Goal: Find specific fact: Find specific fact

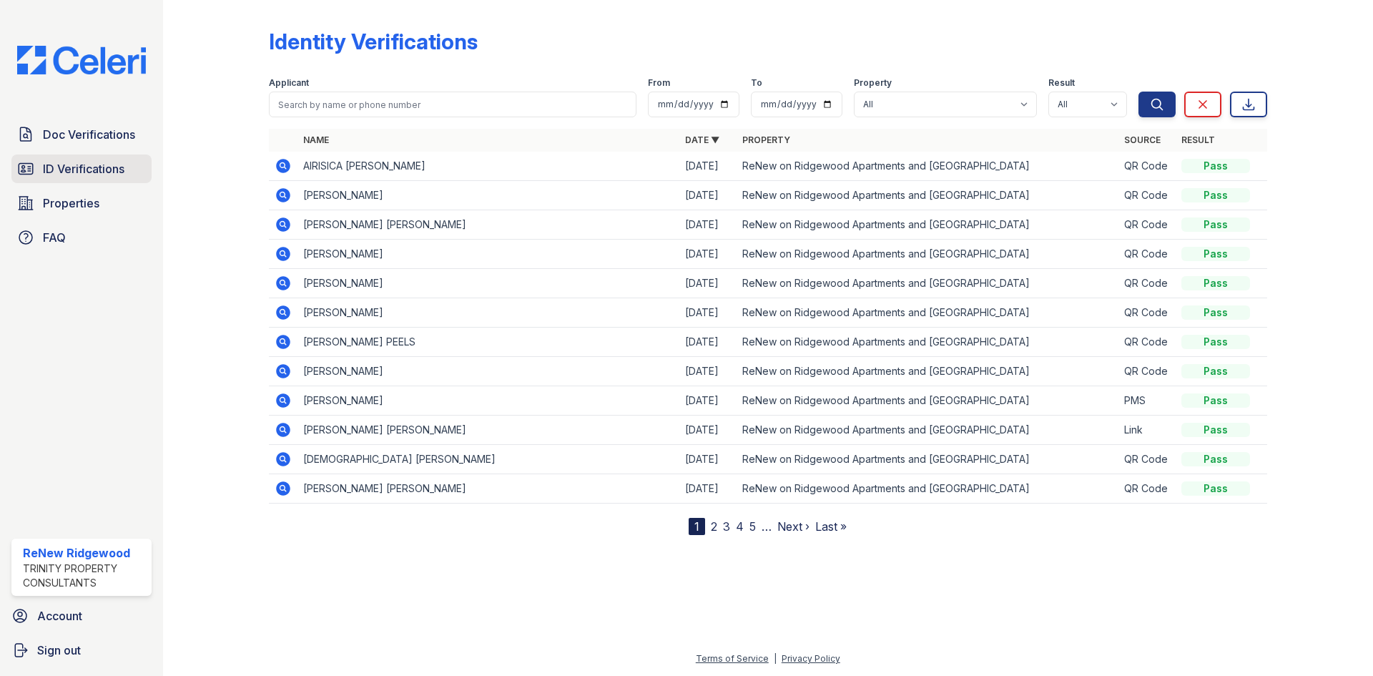
click at [58, 176] on span "ID Verifications" at bounding box center [84, 168] width 82 height 17
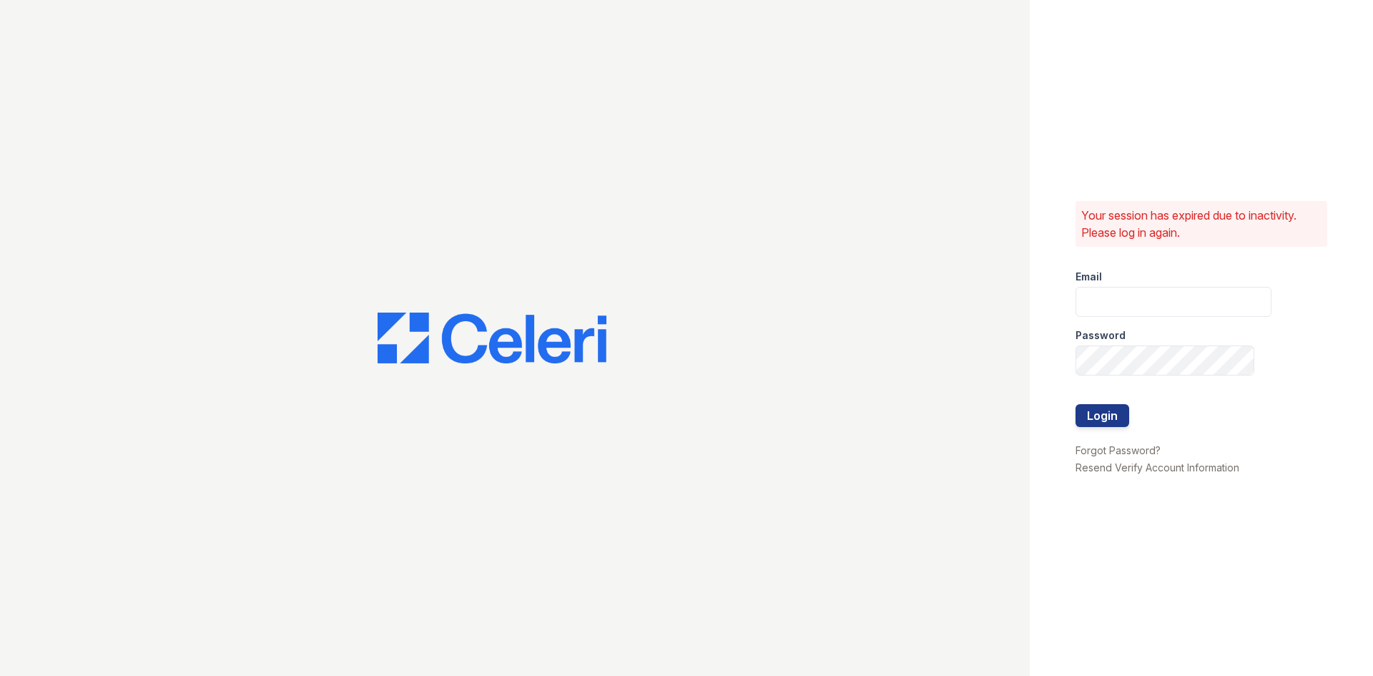
type input "renewonridgewoodtemp@trinity-pm.com"
click at [1096, 418] on button "Login" at bounding box center [1103, 415] width 54 height 23
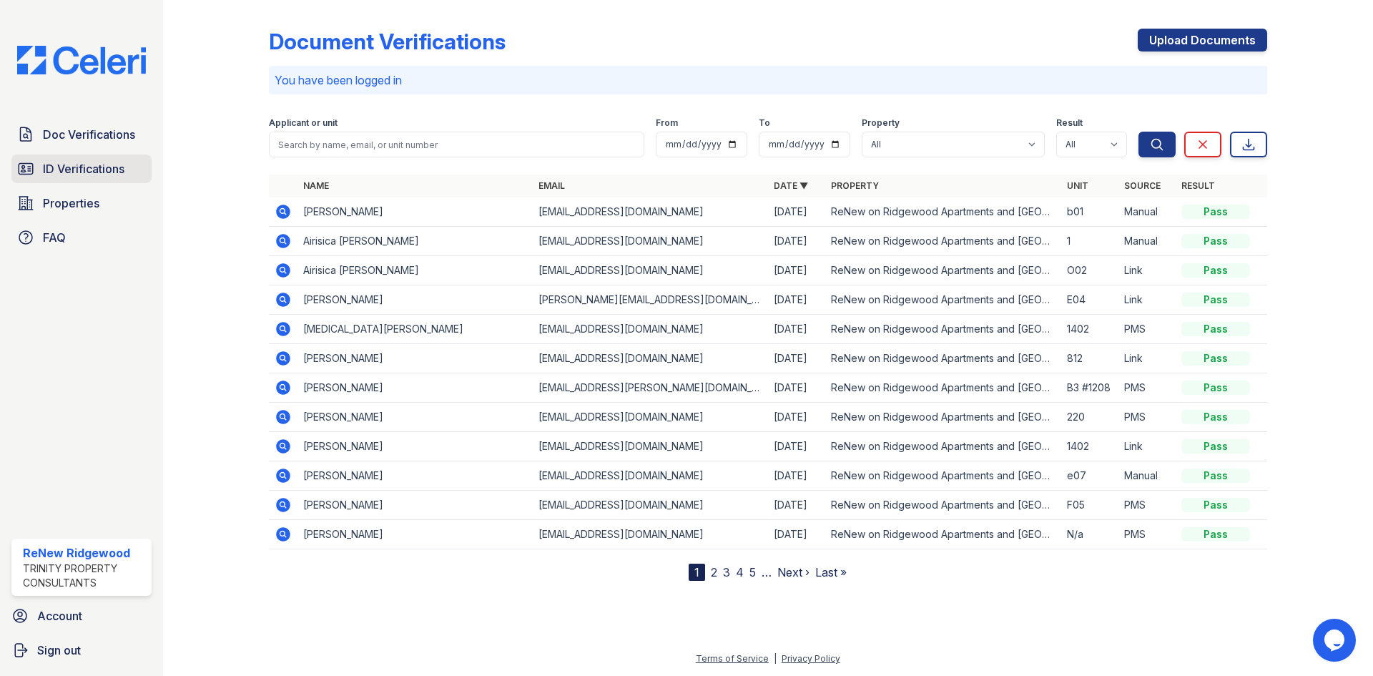
click at [73, 167] on span "ID Verifications" at bounding box center [84, 168] width 82 height 17
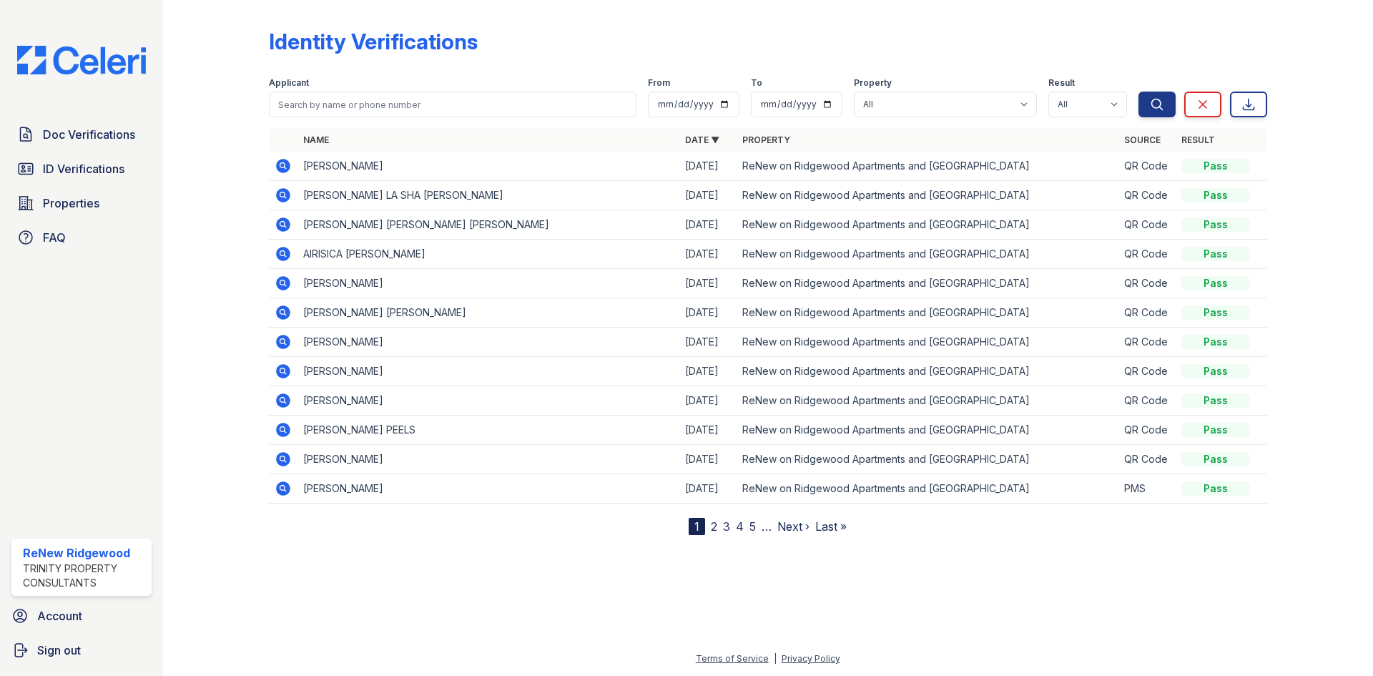
click at [281, 195] on icon at bounding box center [282, 194] width 4 height 4
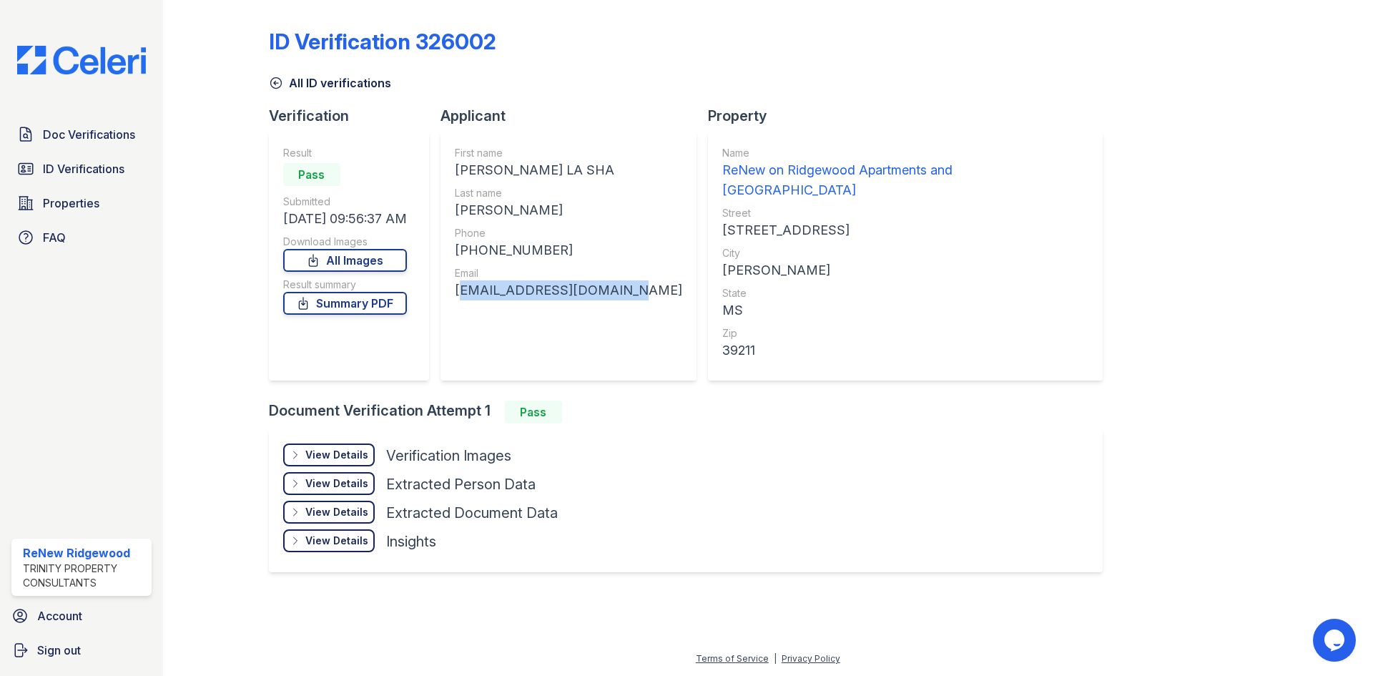
drag, startPoint x: 461, startPoint y: 290, endPoint x: 614, endPoint y: 300, distance: 154.1
click at [614, 300] on div "tsmithjsu2014@gmail.com" at bounding box center [568, 290] width 227 height 20
copy div "tsmithjsu2014@gmail.com"
drag, startPoint x: 544, startPoint y: 250, endPoint x: 469, endPoint y: 250, distance: 74.4
click at [469, 250] on div "+16012125029" at bounding box center [568, 250] width 227 height 20
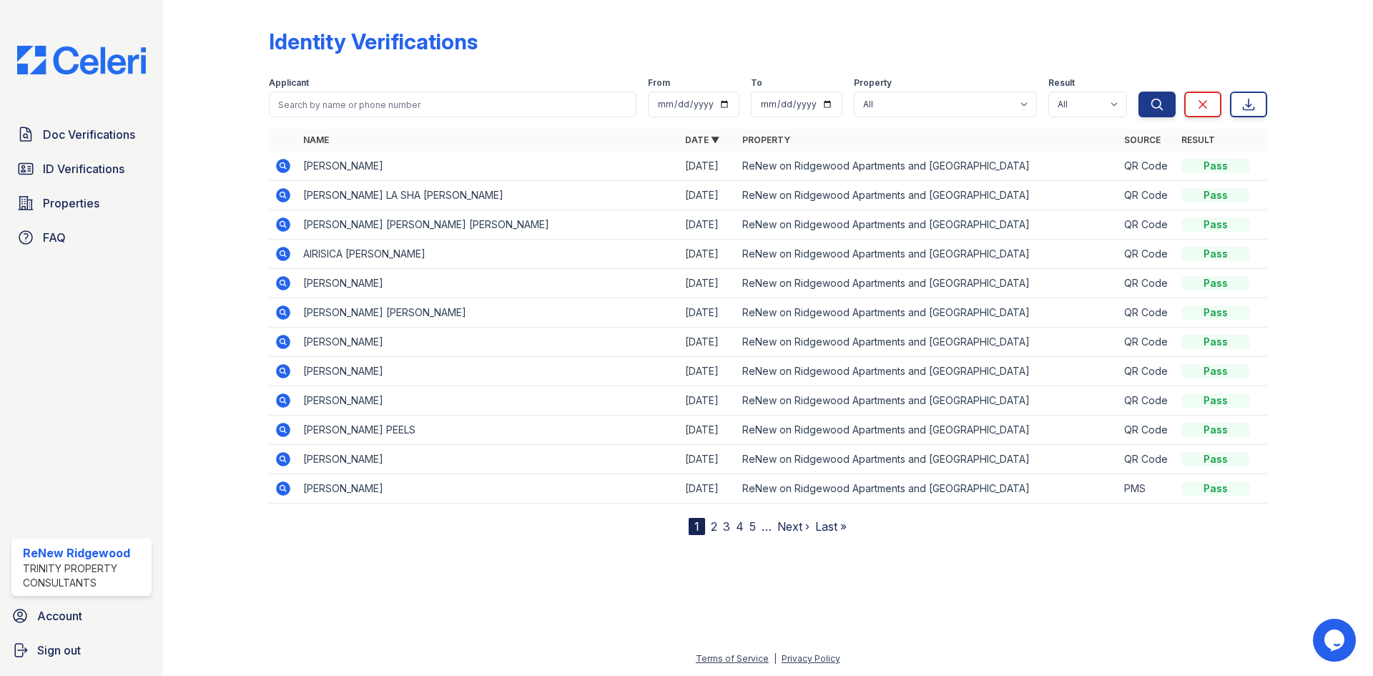
click at [284, 227] on icon at bounding box center [283, 224] width 14 height 14
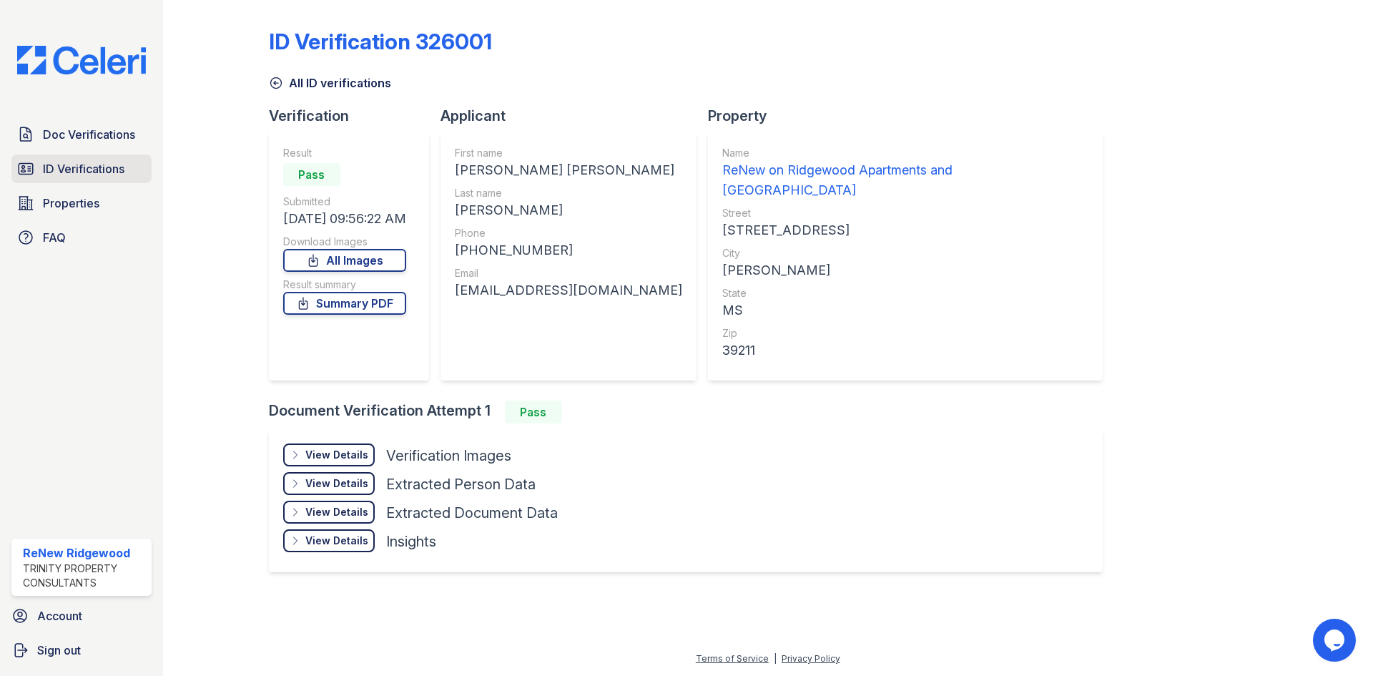
click at [78, 167] on span "ID Verifications" at bounding box center [84, 168] width 82 height 17
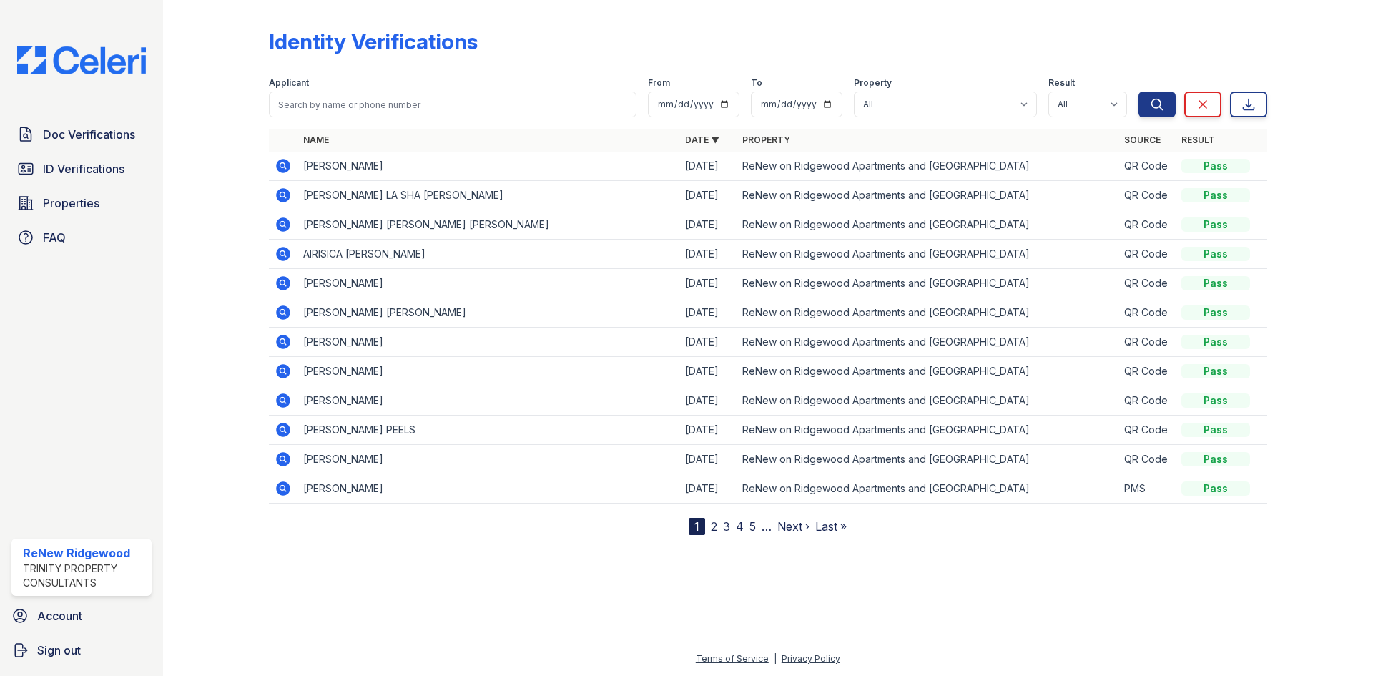
click at [280, 165] on icon at bounding box center [283, 165] width 17 height 17
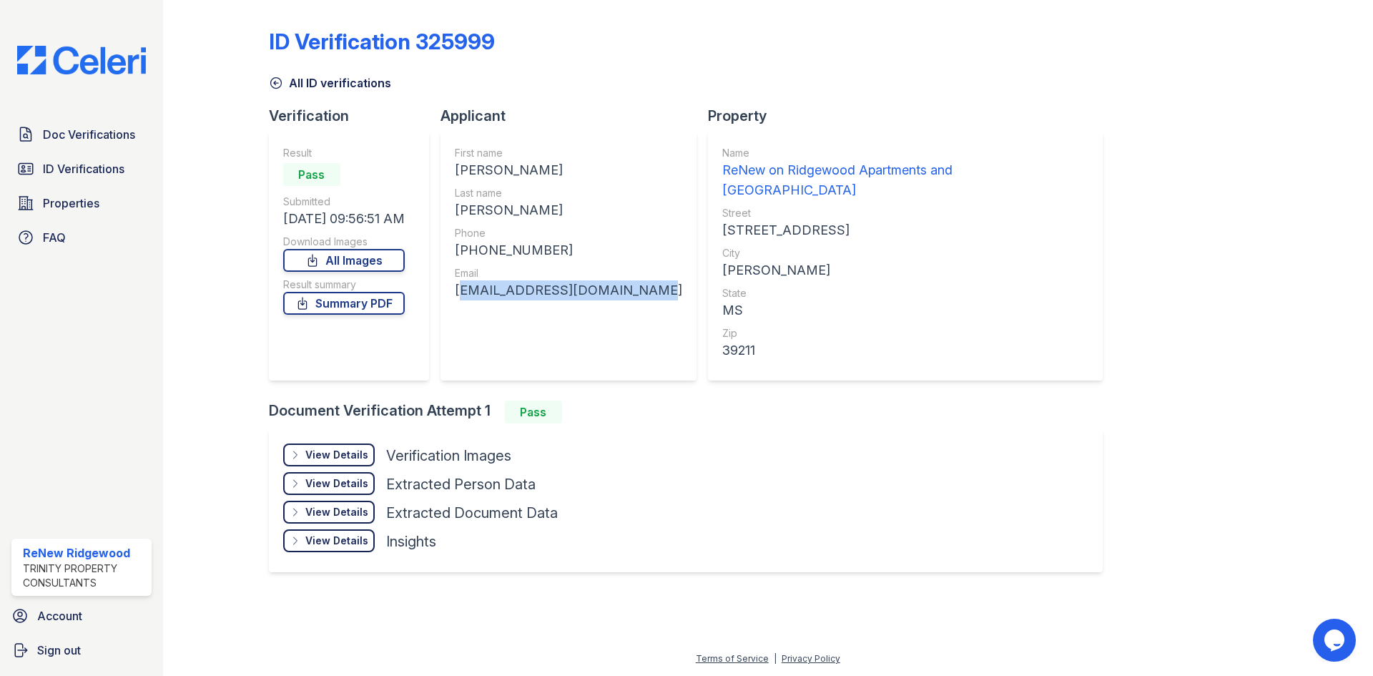
drag, startPoint x: 614, startPoint y: 292, endPoint x: 453, endPoint y: 292, distance: 160.2
click at [453, 292] on div "First name [PERSON_NAME] Last name [PERSON_NAME] Phone [PHONE_NUMBER] Email [EM…" at bounding box center [569, 256] width 256 height 249
copy div "[EMAIL_ADDRESS][DOMAIN_NAME]"
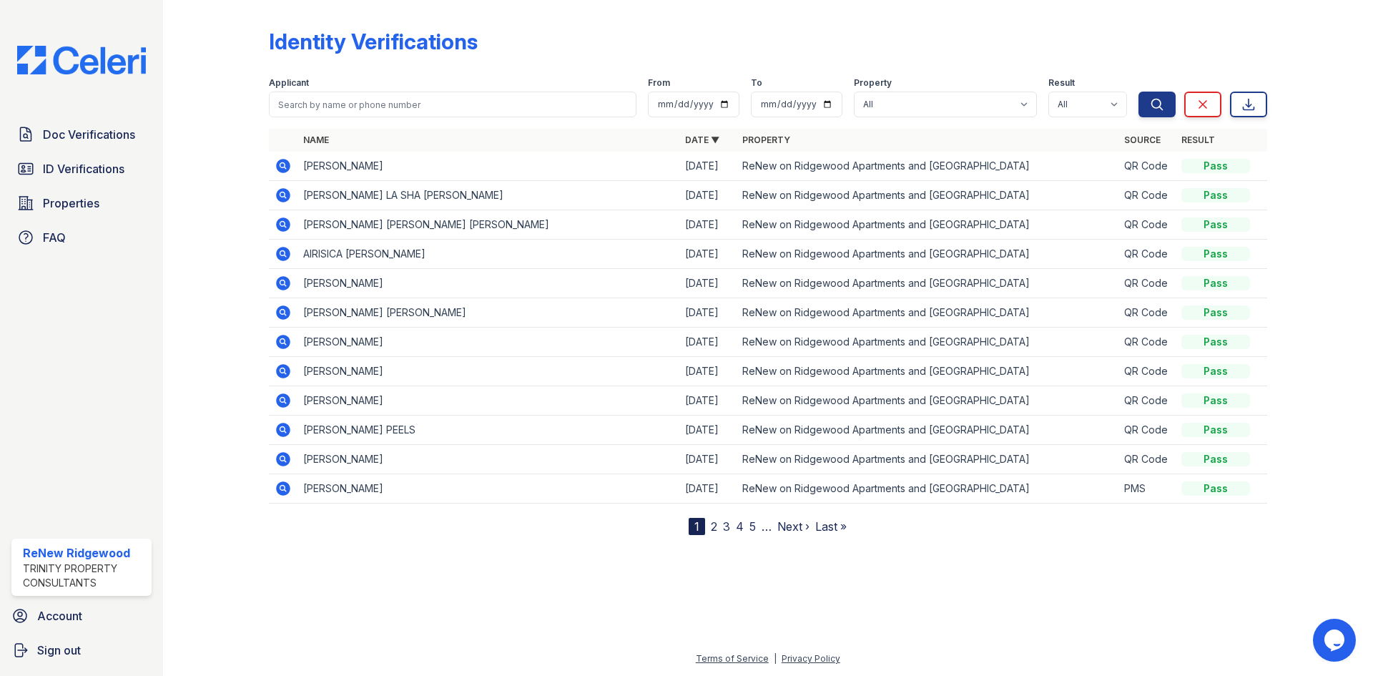
click at [284, 255] on icon at bounding box center [283, 253] width 17 height 17
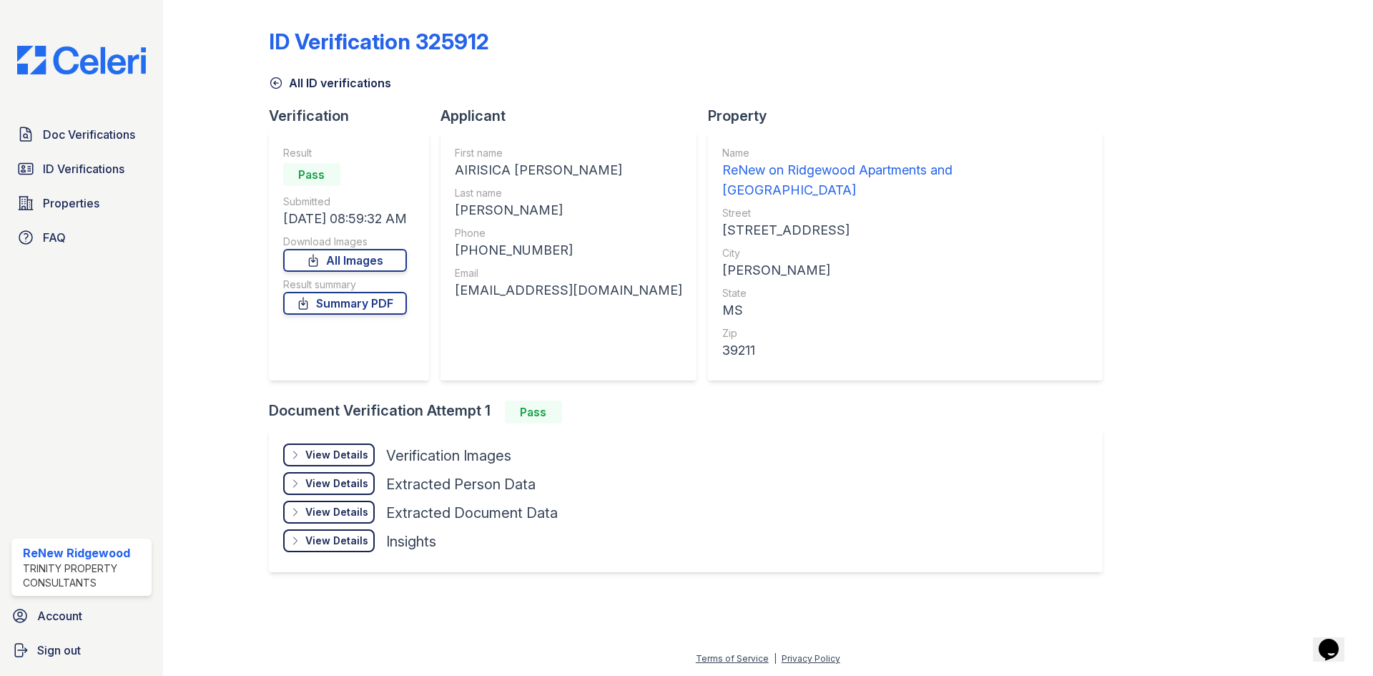
click at [310, 448] on div "View Details" at bounding box center [336, 455] width 63 height 14
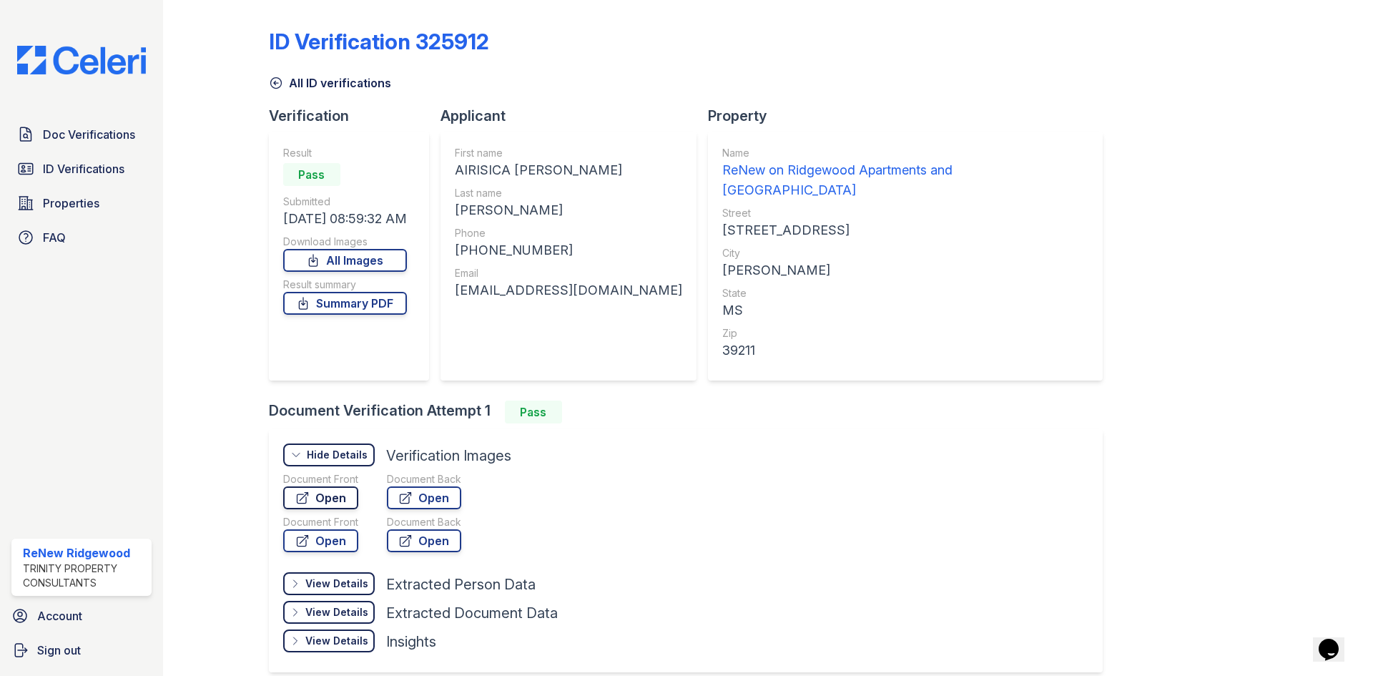
click at [314, 486] on link "Open" at bounding box center [320, 497] width 75 height 23
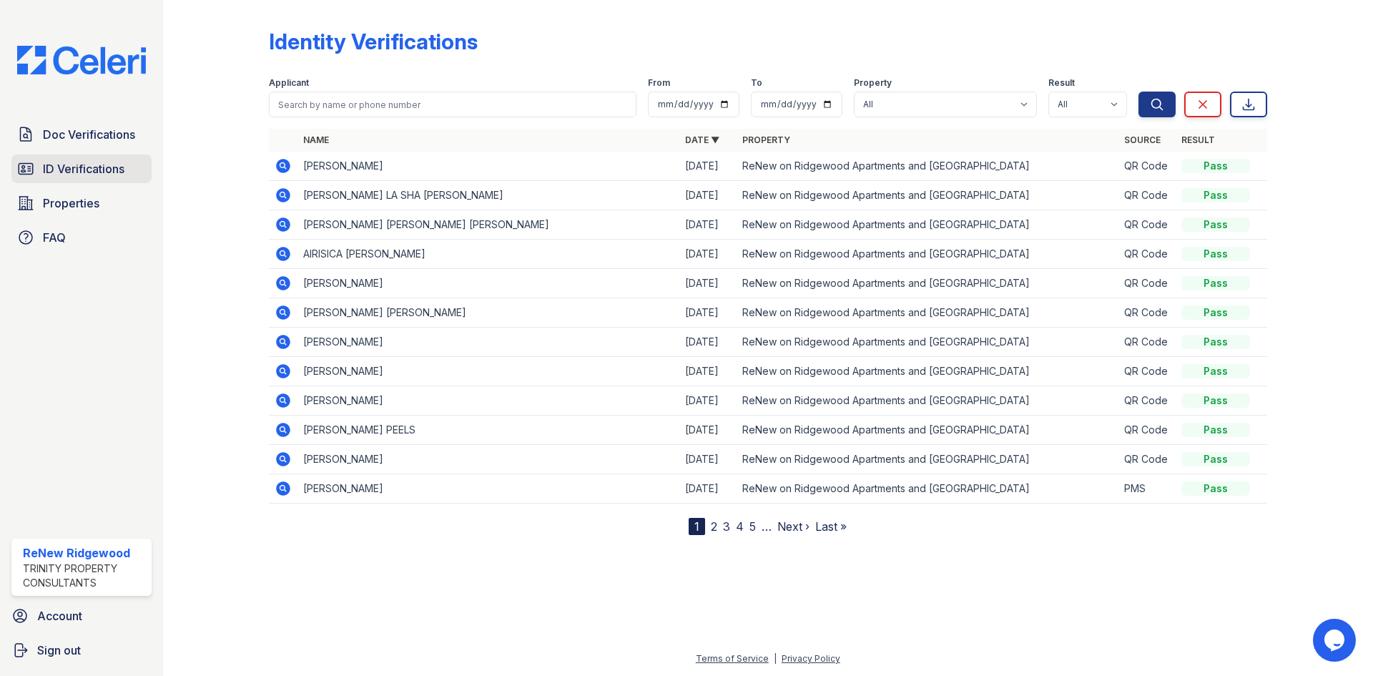
click at [88, 167] on span "ID Verifications" at bounding box center [84, 168] width 82 height 17
click at [103, 160] on link "ID Verifications" at bounding box center [81, 168] width 140 height 29
click at [103, 172] on span "ID Verifications" at bounding box center [84, 168] width 82 height 17
click at [90, 172] on span "ID Verifications" at bounding box center [84, 168] width 82 height 17
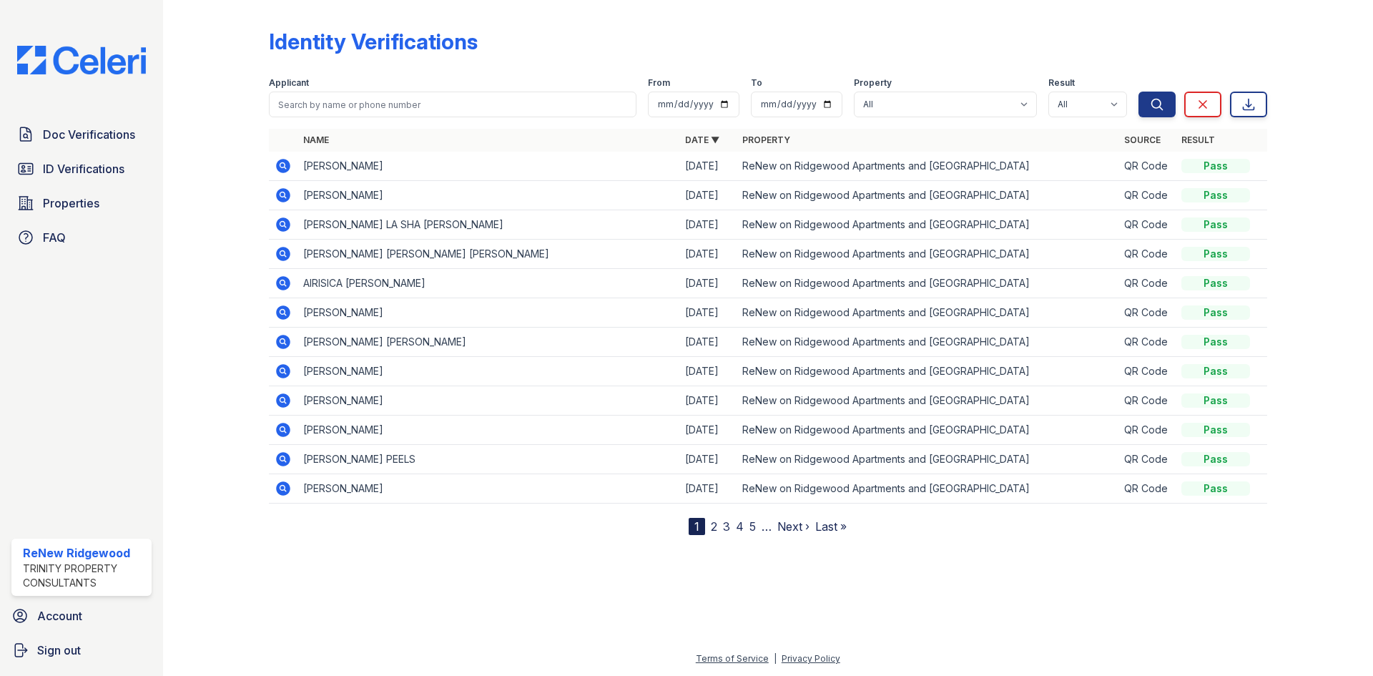
click at [280, 164] on icon at bounding box center [283, 166] width 14 height 14
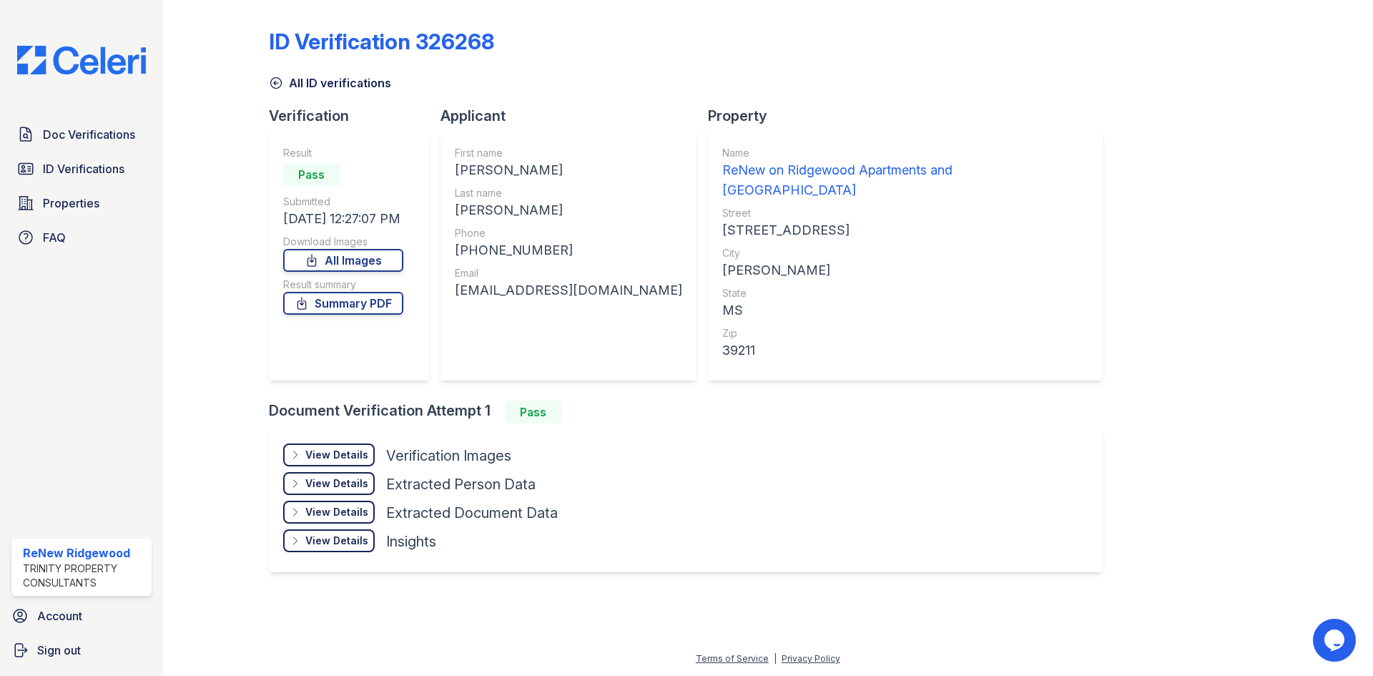
click at [332, 448] on div "View Details" at bounding box center [336, 455] width 63 height 14
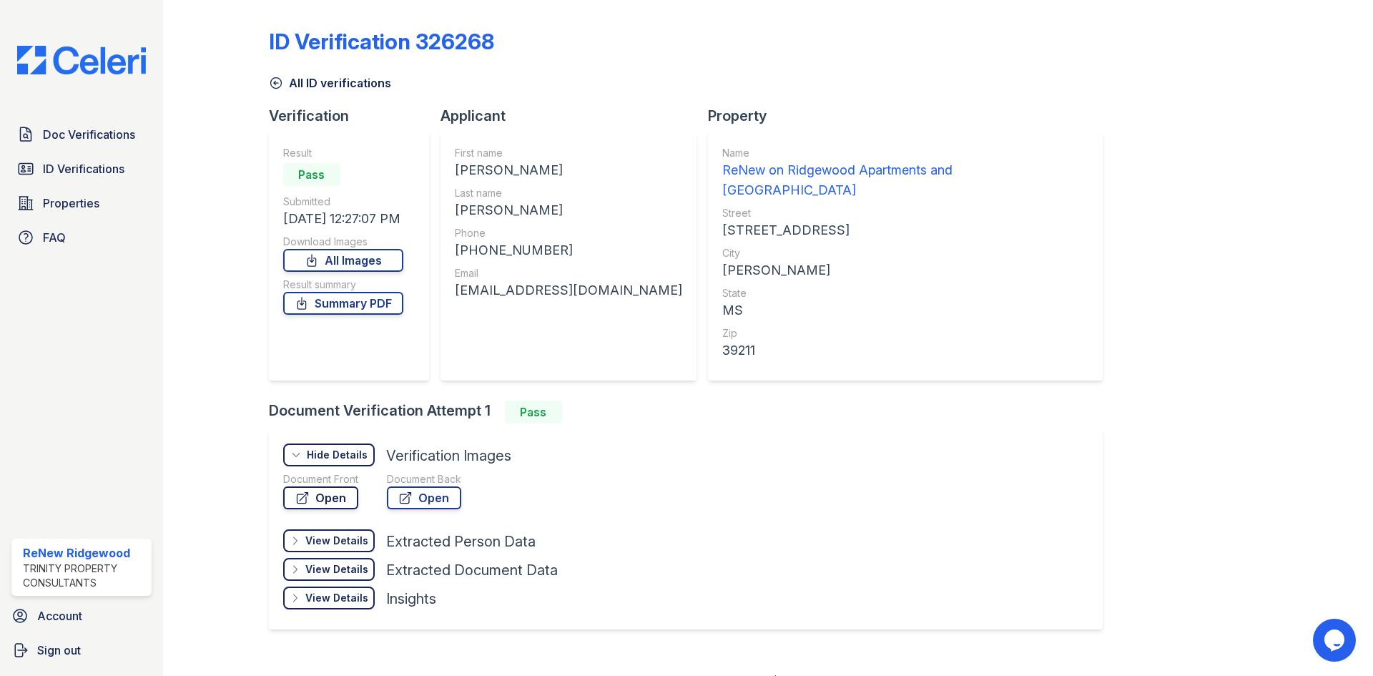
click at [323, 486] on link "Open" at bounding box center [320, 497] width 75 height 23
drag, startPoint x: 586, startPoint y: 290, endPoint x: 484, endPoint y: 279, distance: 102.2
click at [484, 279] on div "Email odacha02@gmail.com" at bounding box center [568, 283] width 227 height 34
copy div "odacha02@gmail.com"
drag, startPoint x: 571, startPoint y: 170, endPoint x: 518, endPoint y: 177, distance: 53.5
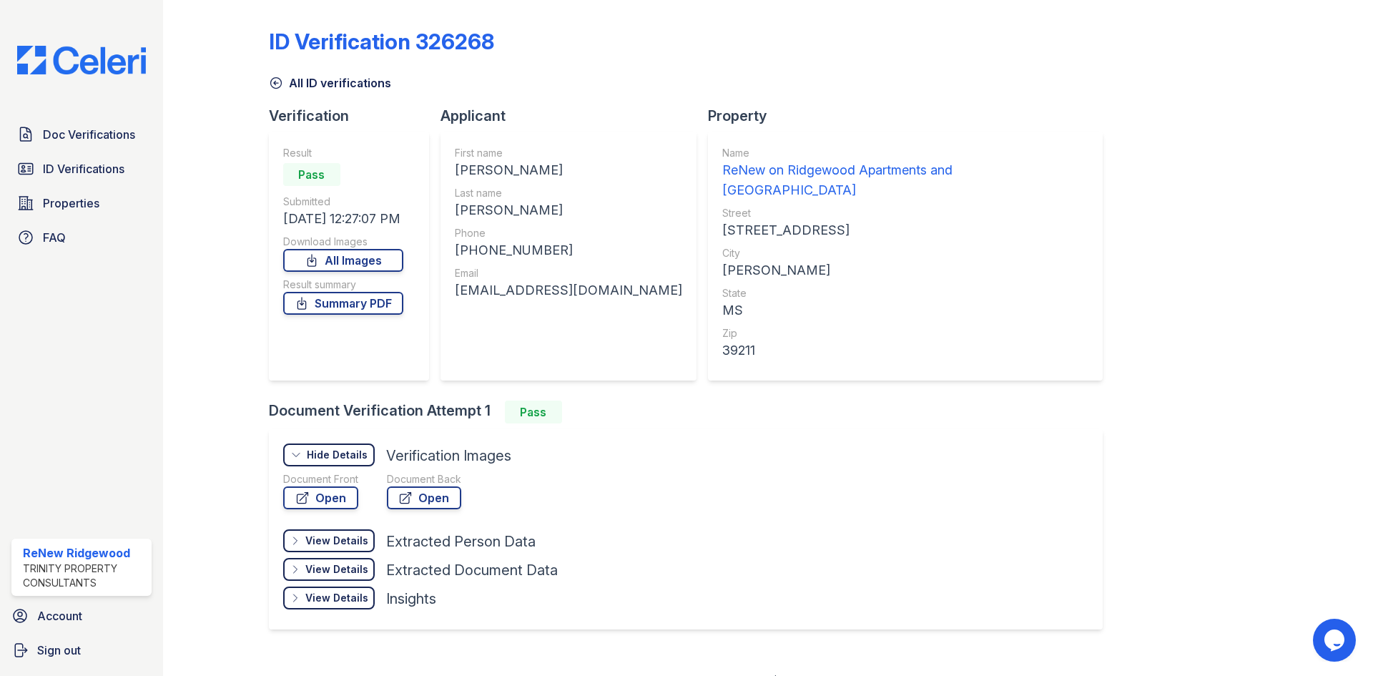
click at [518, 177] on div "ODACHA MONIQUE" at bounding box center [568, 170] width 227 height 20
copy div "MONIQUE"
drag, startPoint x: 506, startPoint y: 171, endPoint x: 456, endPoint y: 176, distance: 51.0
click at [456, 176] on div "ODACHA MONIQUE" at bounding box center [568, 170] width 227 height 20
copy div "ODACHA"
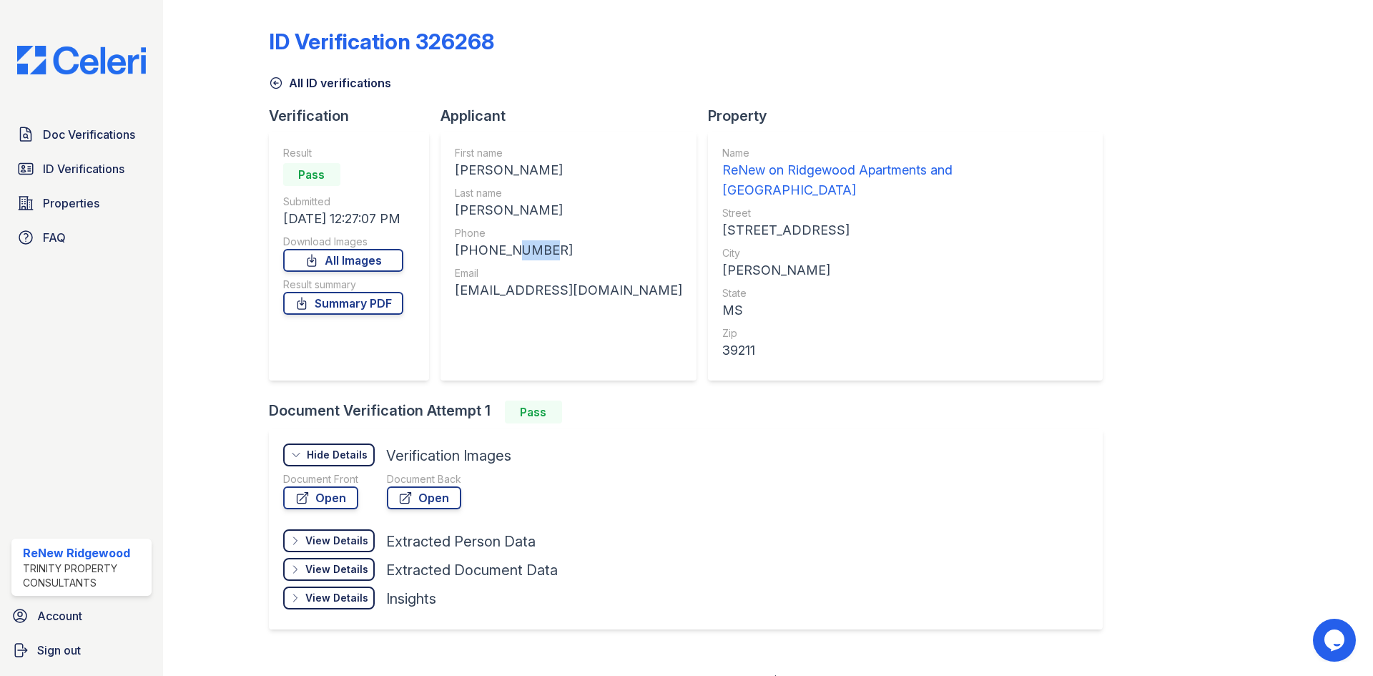
drag, startPoint x: 541, startPoint y: 250, endPoint x: 508, endPoint y: 254, distance: 33.9
click at [508, 254] on div "+16626338909" at bounding box center [568, 250] width 227 height 20
click at [547, 252] on div "+16626338909" at bounding box center [568, 250] width 227 height 20
drag, startPoint x: 545, startPoint y: 252, endPoint x: 462, endPoint y: 255, distance: 83.0
click at [462, 255] on div "+16626338909" at bounding box center [568, 250] width 227 height 20
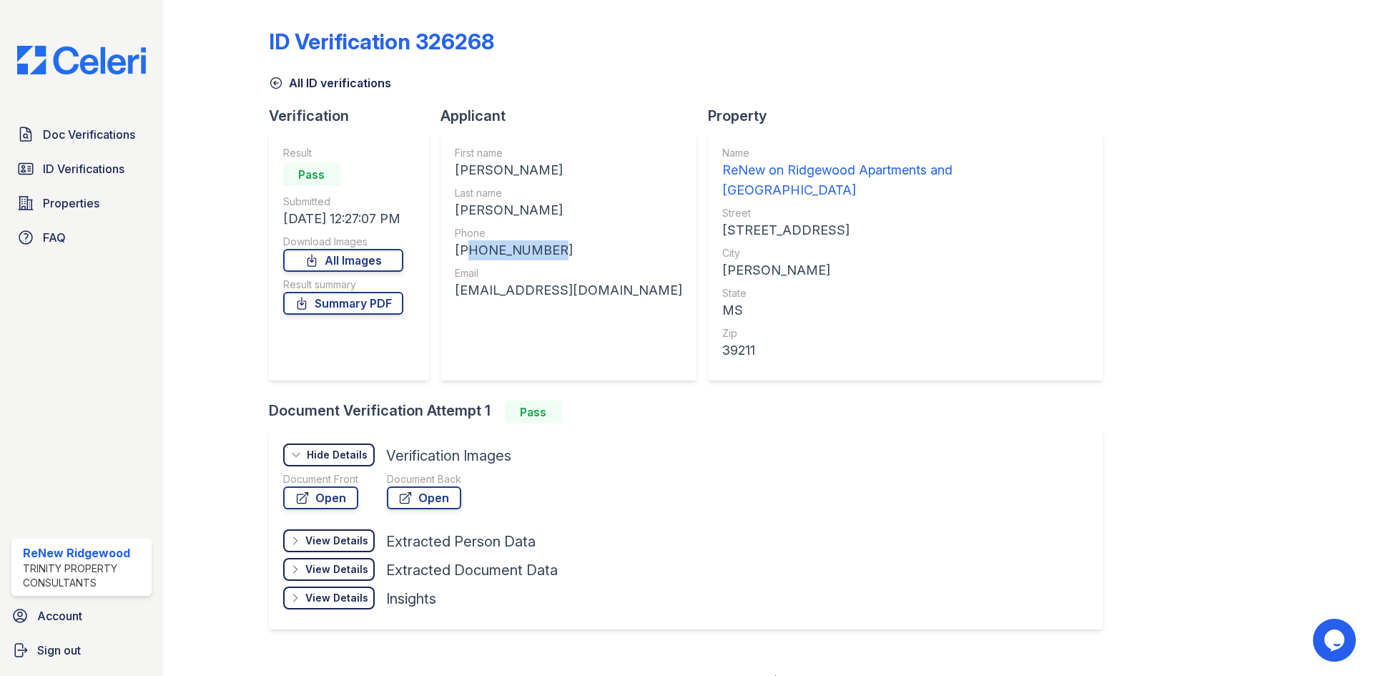
copy div "16626338909"
drag, startPoint x: 587, startPoint y: 291, endPoint x: 457, endPoint y: 288, distance: 130.2
click at [457, 288] on div "[EMAIL_ADDRESS][DOMAIN_NAME]" at bounding box center [568, 290] width 227 height 20
copy div "[EMAIL_ADDRESS][DOMAIN_NAME]"
click at [69, 169] on span "ID Verifications" at bounding box center [84, 168] width 82 height 17
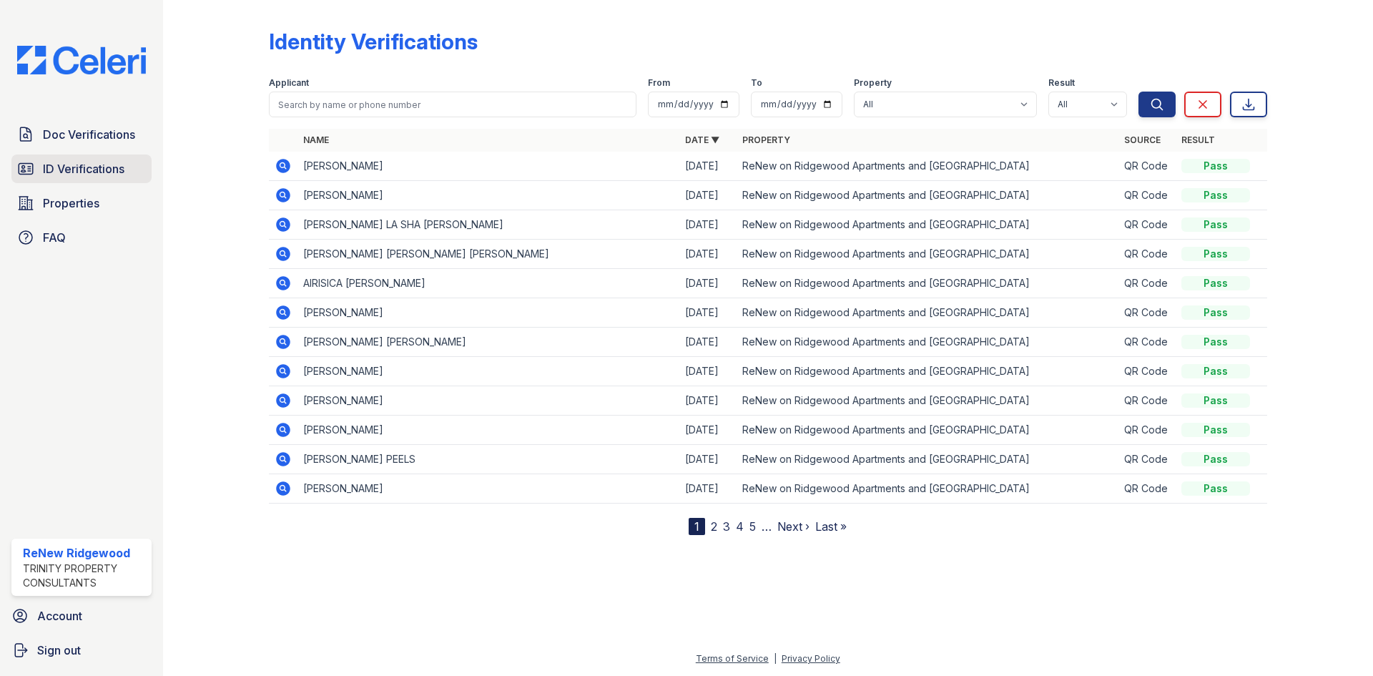
click at [69, 174] on span "ID Verifications" at bounding box center [84, 168] width 82 height 17
click at [330, 172] on td "ODACHA MONIQUE WILLIAMS" at bounding box center [489, 166] width 382 height 29
click at [323, 167] on td "ODACHA MONIQUE WILLIAMS" at bounding box center [489, 166] width 382 height 29
click at [291, 166] on icon at bounding box center [283, 165] width 17 height 17
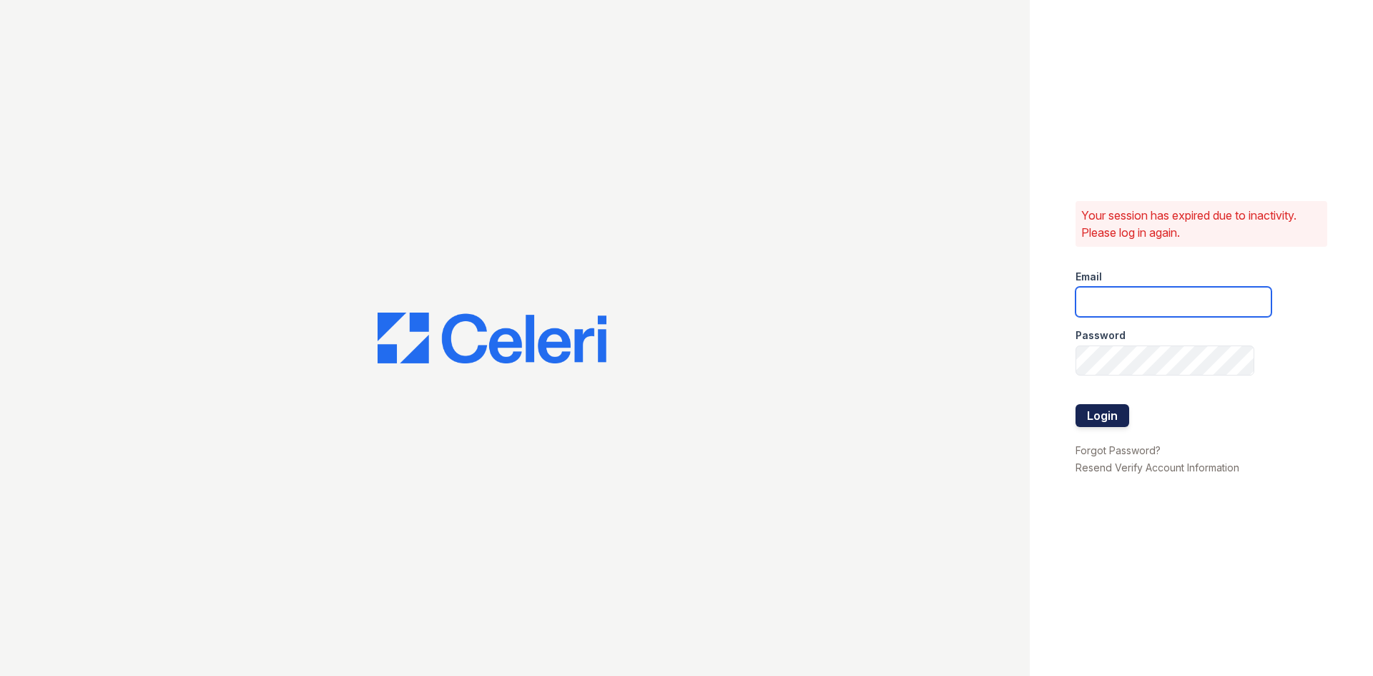
type input "[EMAIL_ADDRESS][DOMAIN_NAME]"
click at [1100, 416] on button "Login" at bounding box center [1103, 415] width 54 height 23
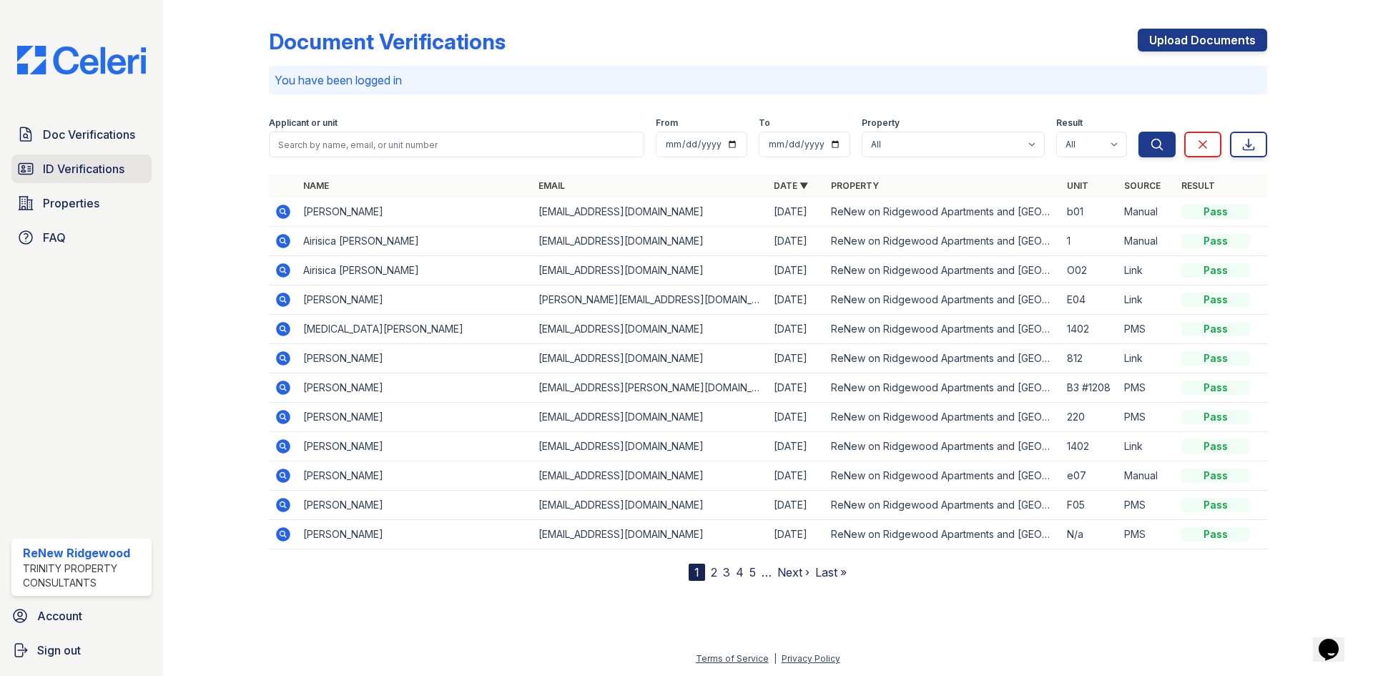
click at [64, 162] on span "ID Verifications" at bounding box center [84, 168] width 82 height 17
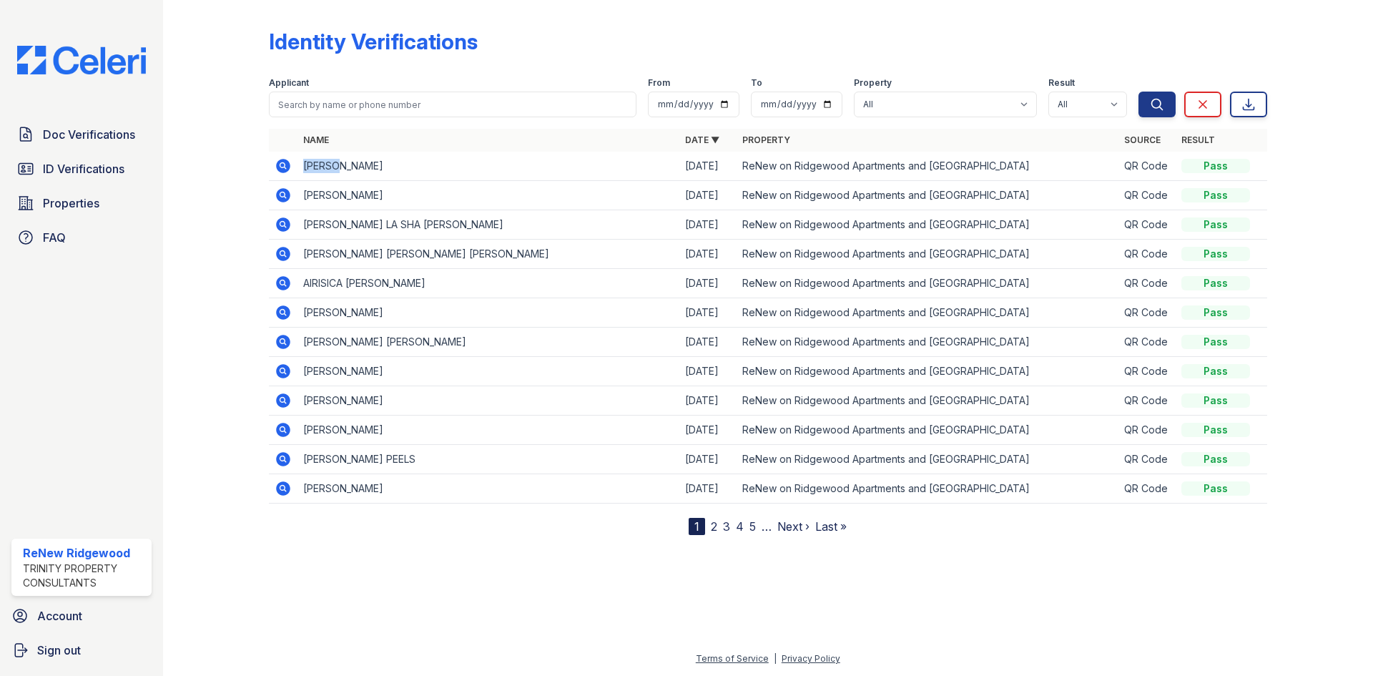
drag, startPoint x: 305, startPoint y: 164, endPoint x: 343, endPoint y: 170, distance: 38.3
click at [343, 170] on td "ODACHA MONIQUE WILLIAMS" at bounding box center [489, 166] width 382 height 29
copy td "ODACHA"
click at [104, 171] on span "ID Verifications" at bounding box center [84, 168] width 82 height 17
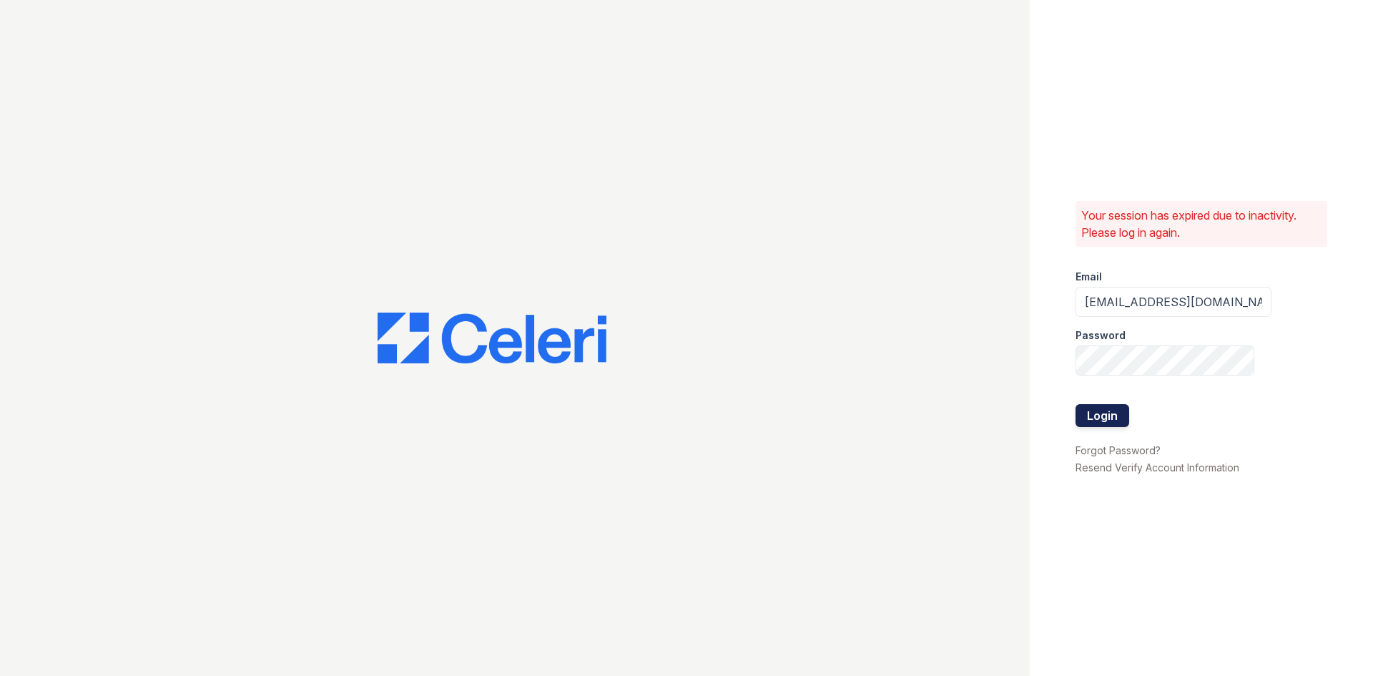
click at [1090, 412] on button "Login" at bounding box center [1103, 415] width 54 height 23
